Goal: Information Seeking & Learning: Learn about a topic

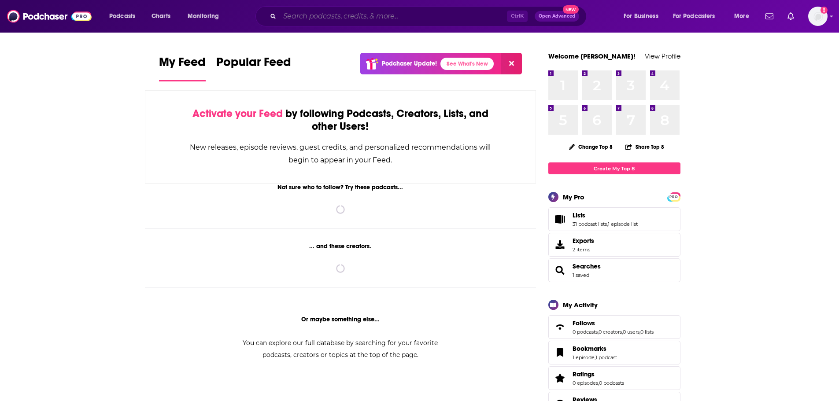
click at [365, 22] on input "Search podcasts, credits, & more..." at bounding box center [393, 16] width 227 height 14
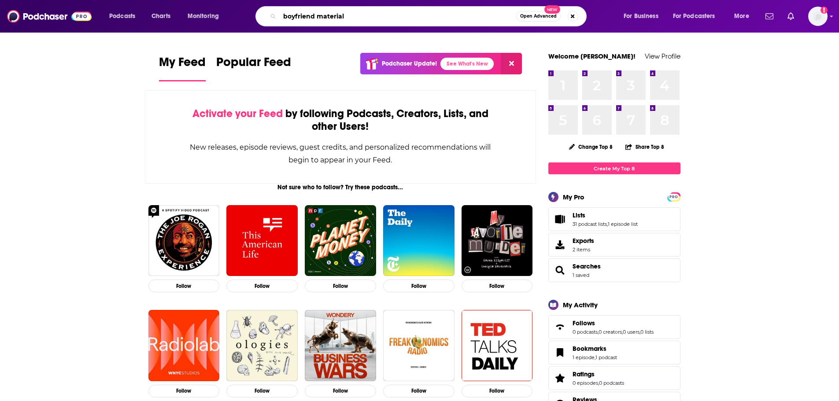
type input "boyfriend material"
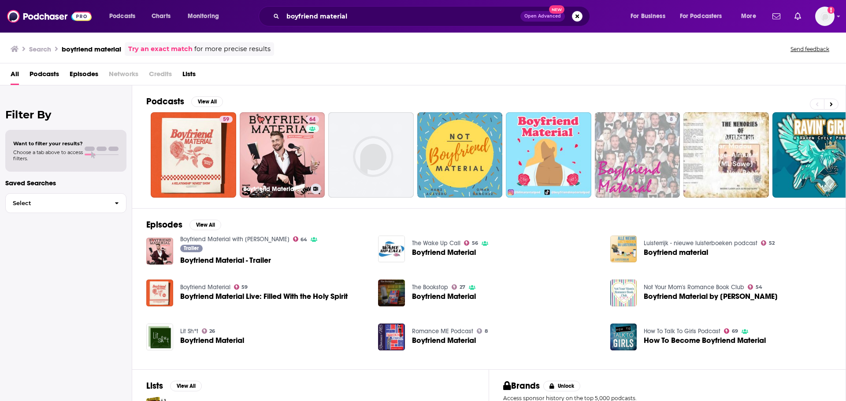
click at [291, 149] on link "64 Boyfriend Material with [PERSON_NAME]" at bounding box center [282, 154] width 85 height 85
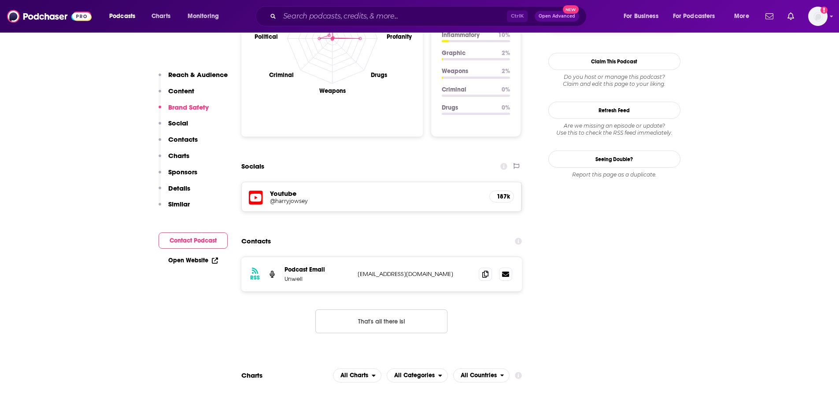
scroll to position [881, 0]
click at [492, 267] on span at bounding box center [485, 273] width 13 height 13
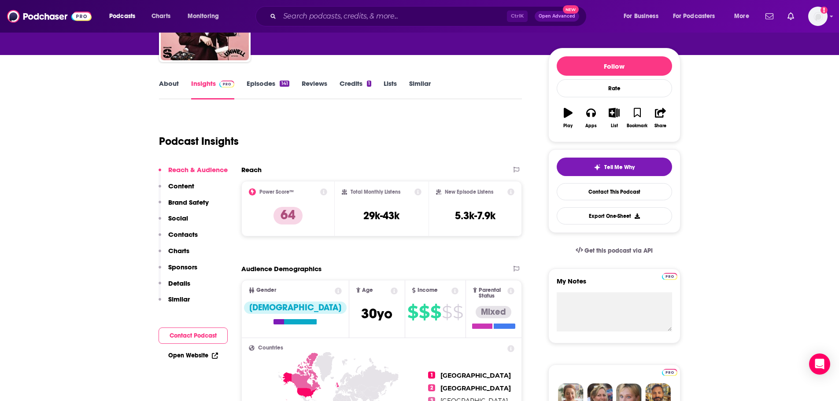
scroll to position [88, 0]
